Goal: Check status: Check status

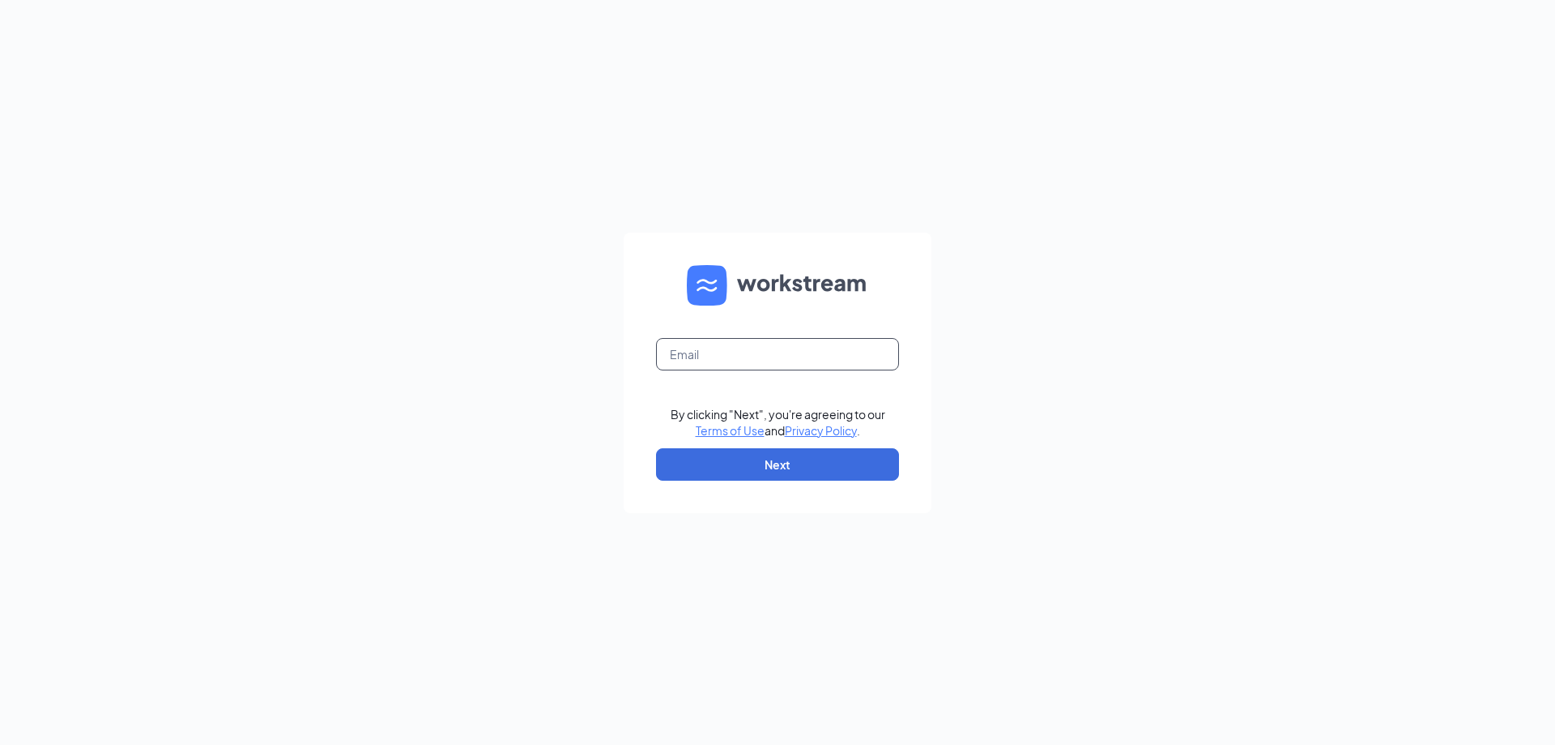
click at [702, 352] on input "text" at bounding box center [777, 354] width 243 height 32
type input "[EMAIL_ADDRESS][DOMAIN_NAME]"
click at [780, 460] on button "Next" at bounding box center [777, 464] width 243 height 32
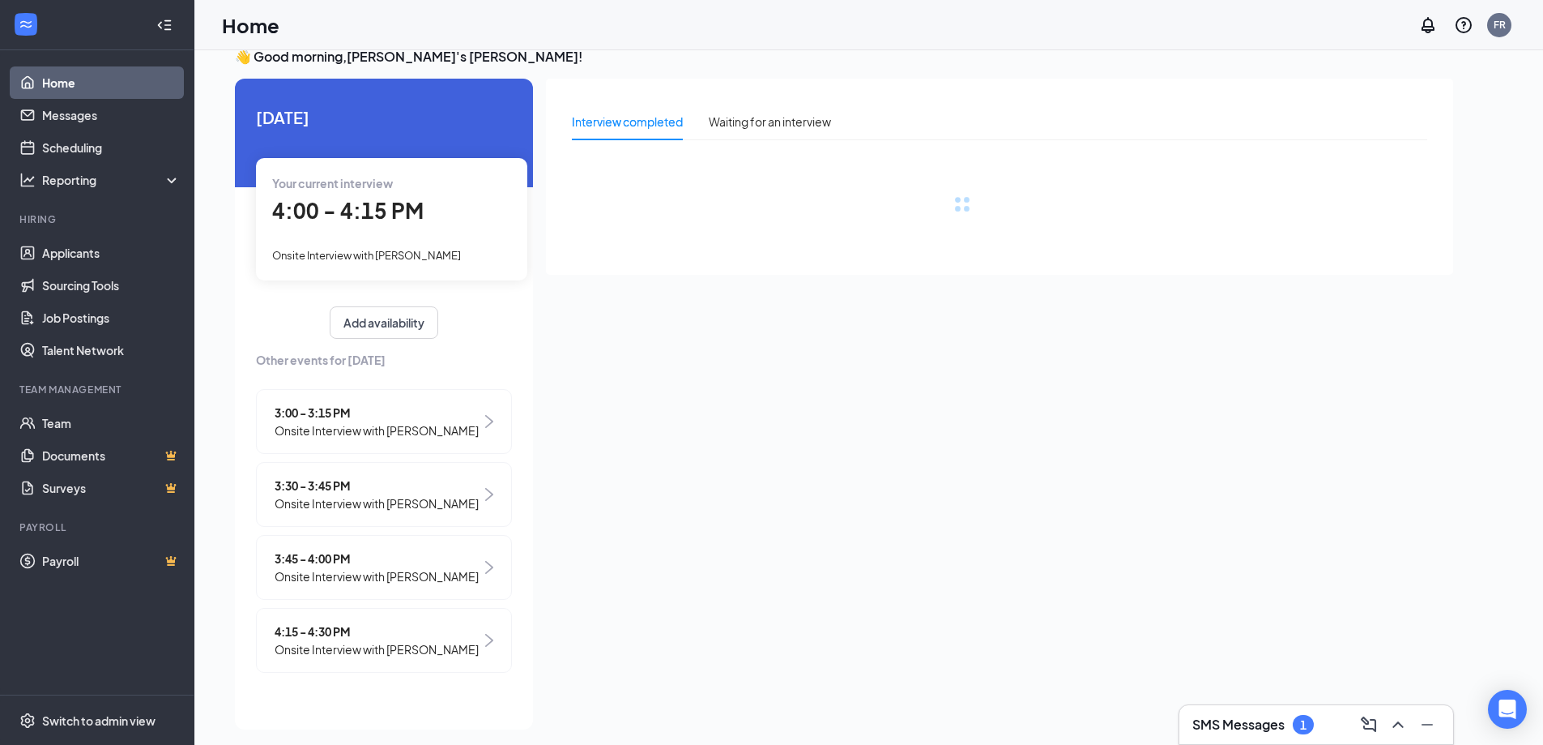
scroll to position [34, 0]
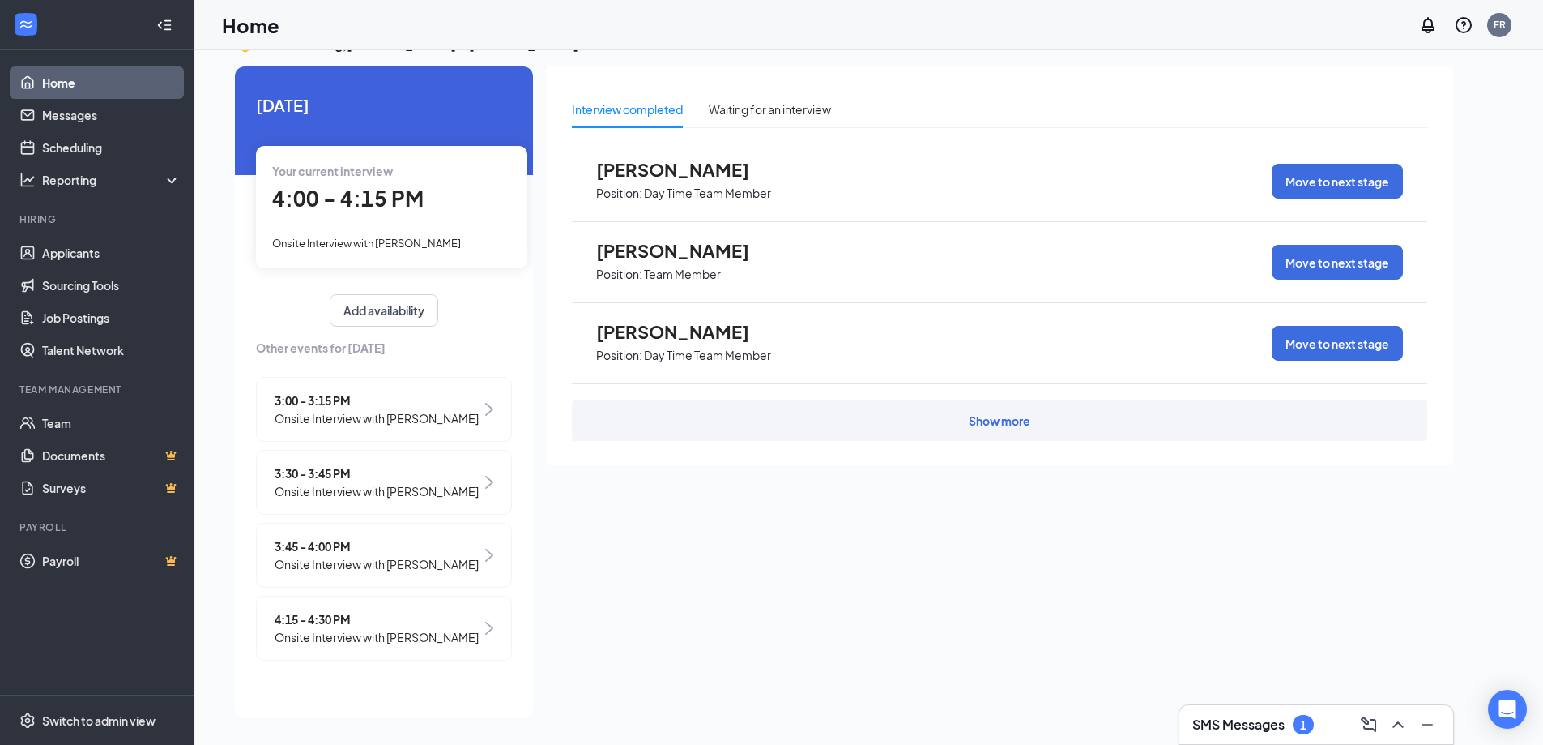
click at [1295, 720] on div "1" at bounding box center [1303, 724] width 21 height 19
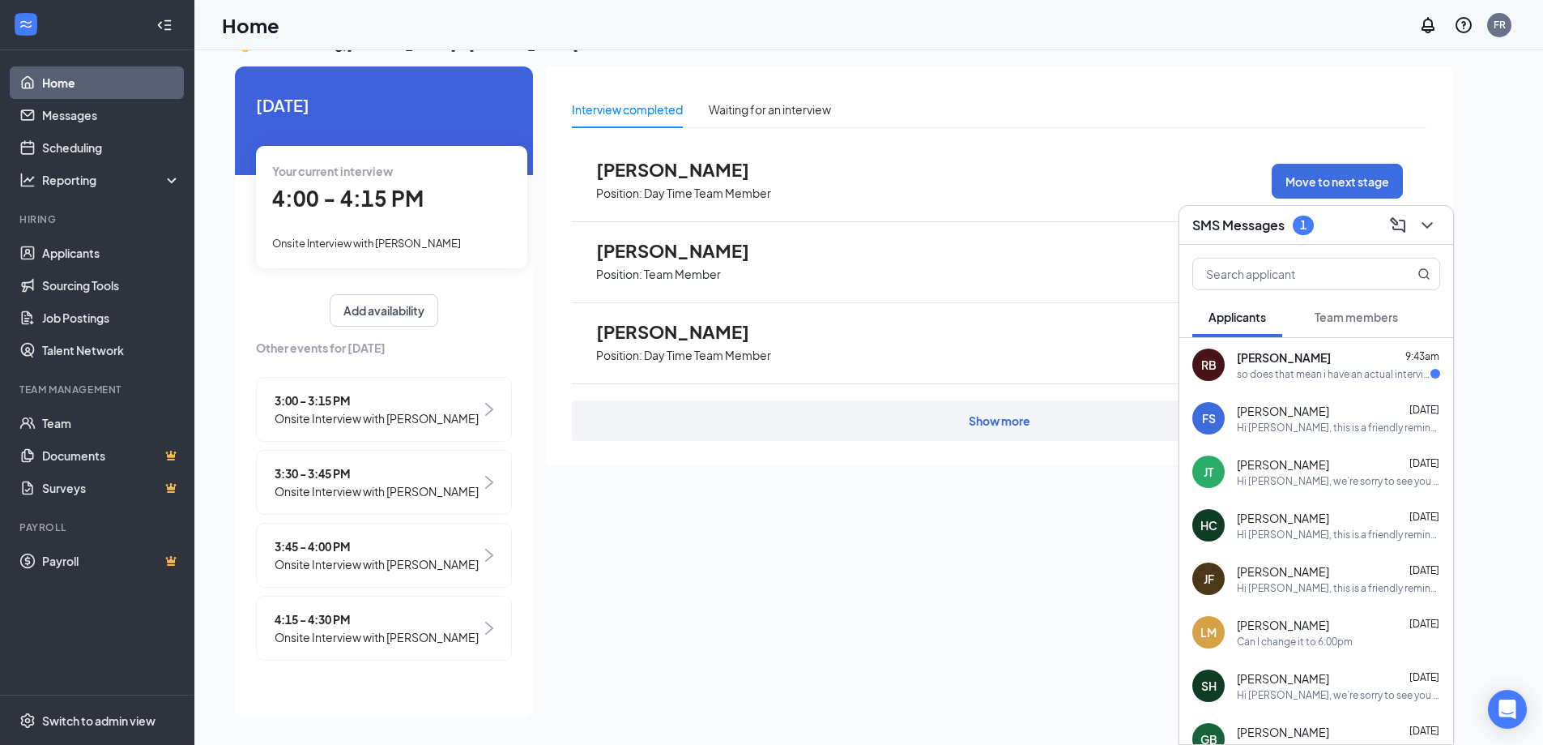
click at [1320, 368] on div "so does that mean i have an actual interview ?" at bounding box center [1334, 374] width 194 height 14
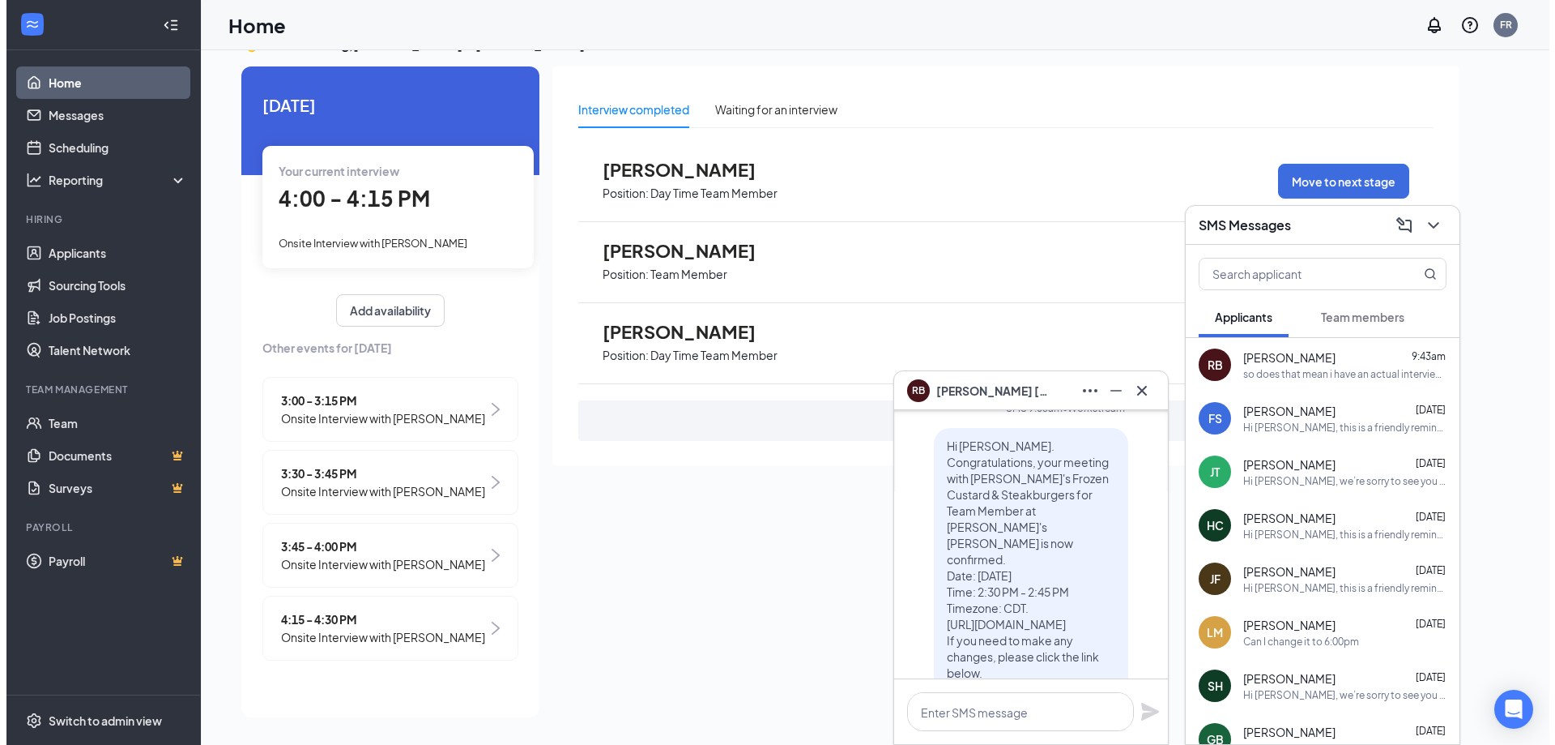
scroll to position [0, 0]
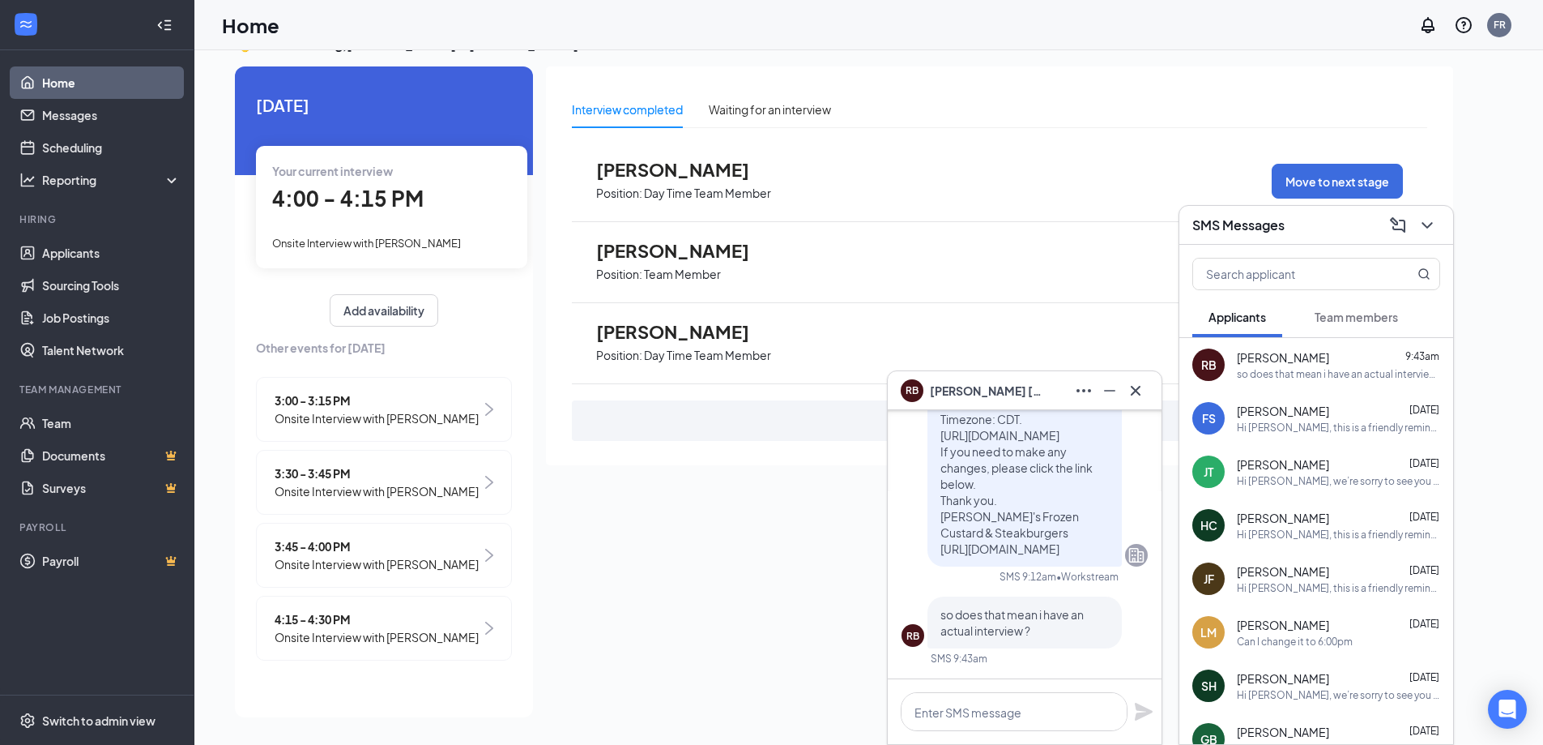
click at [713, 565] on div "Interview completed Waiting for an interview [PERSON_NAME] Position: Day Time T…" at bounding box center [999, 386] width 907 height 641
click at [411, 223] on div "Your current interview 4:00 - 4:15 PM Onsite Interview with [PERSON_NAME]" at bounding box center [391, 207] width 271 height 122
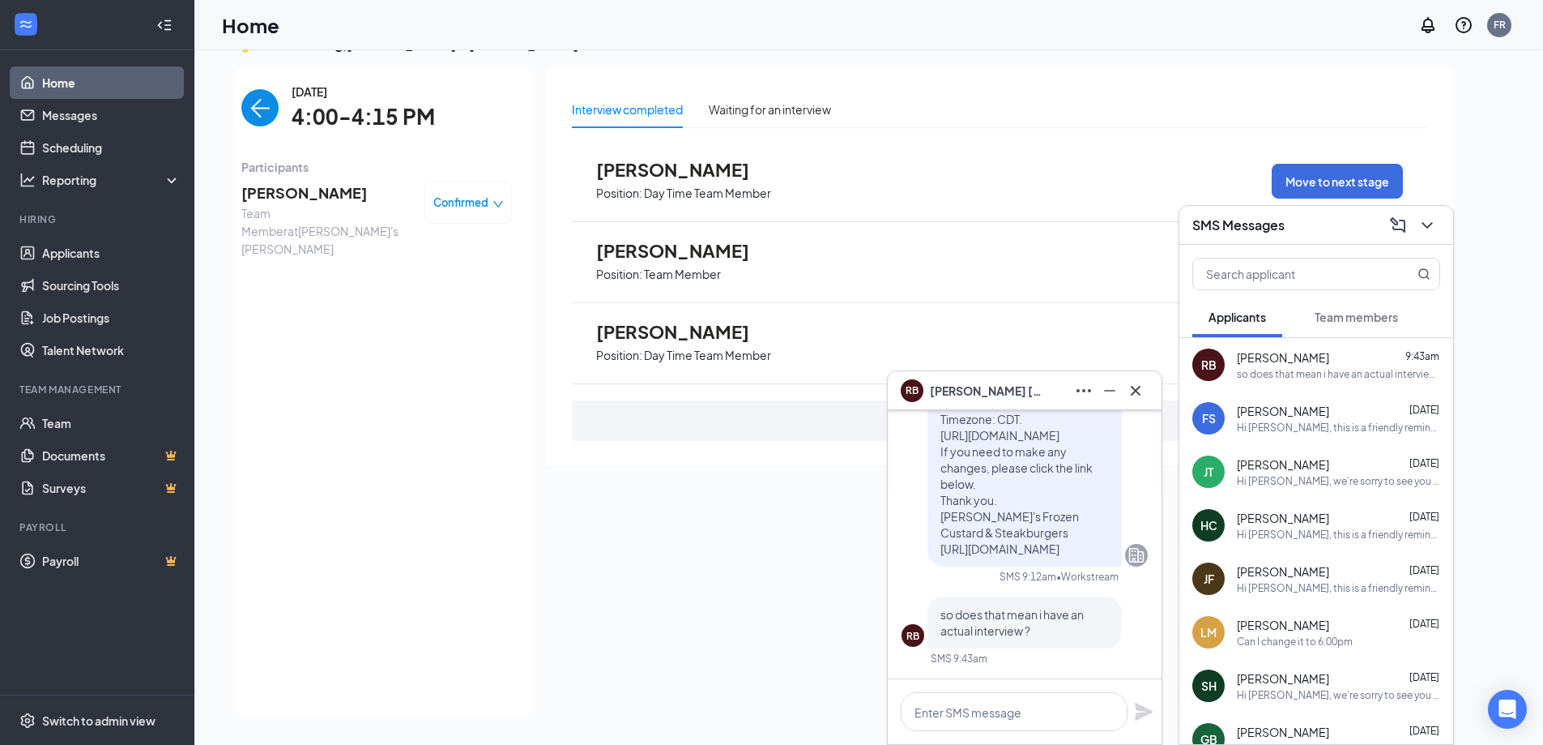
click at [315, 195] on span "[PERSON_NAME]" at bounding box center [326, 192] width 170 height 23
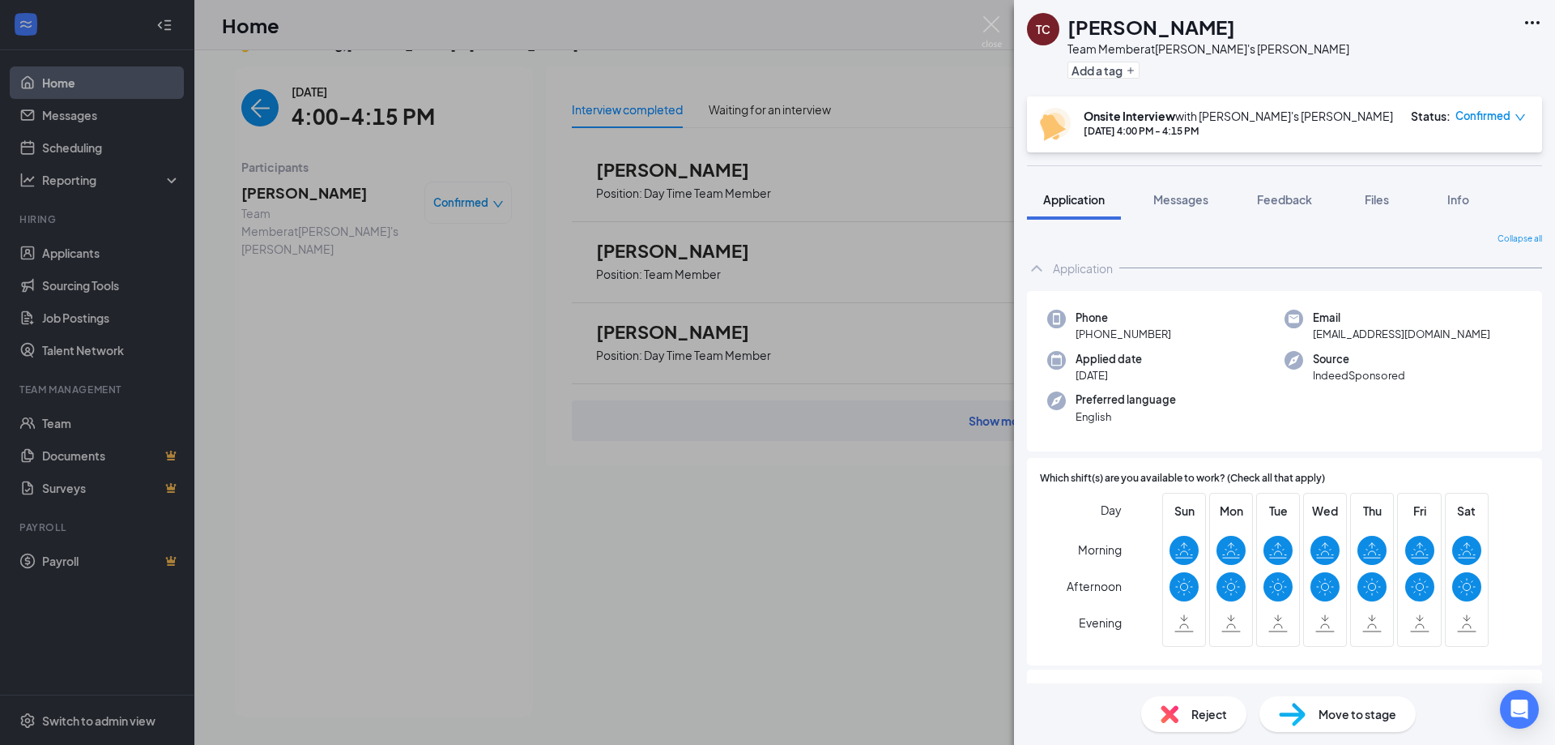
scroll to position [288, 0]
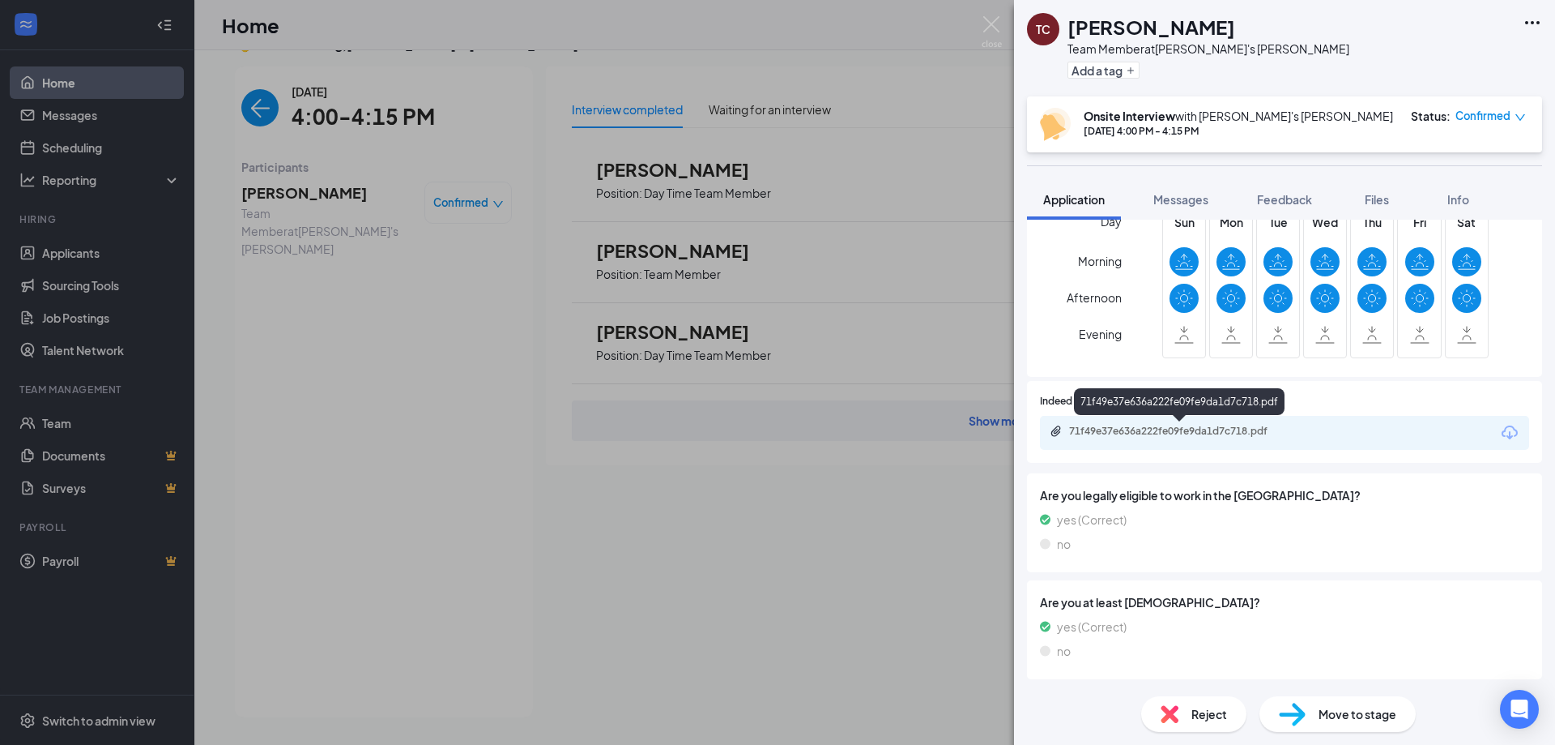
click at [1161, 445] on div "71f49e37e636a222fe09fe9da1d7c718.pdf" at bounding box center [1284, 433] width 489 height 34
click at [1173, 432] on div "71f49e37e636a222fe09fe9da1d7c718.pdf" at bounding box center [1182, 431] width 227 height 13
